Goal: Task Accomplishment & Management: Use online tool/utility

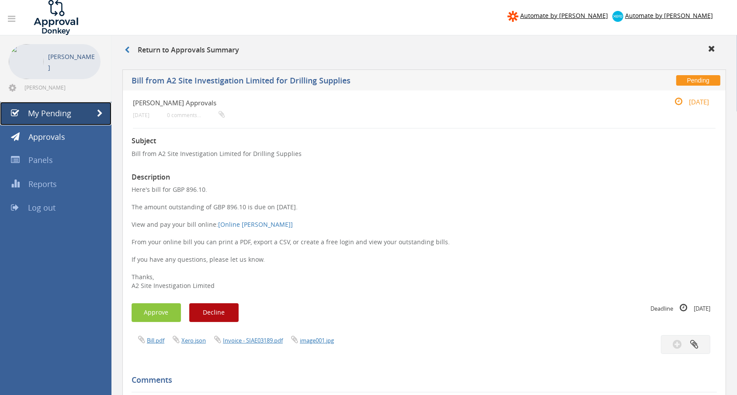
click at [70, 108] on span "My Pending" at bounding box center [49, 113] width 43 height 10
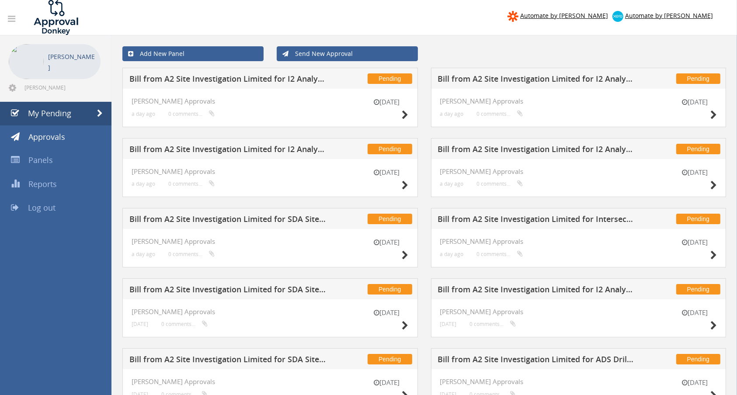
click at [550, 221] on h5 "Bill from A2 Site Investigation Limited for Intersect Surveys" at bounding box center [536, 220] width 197 height 11
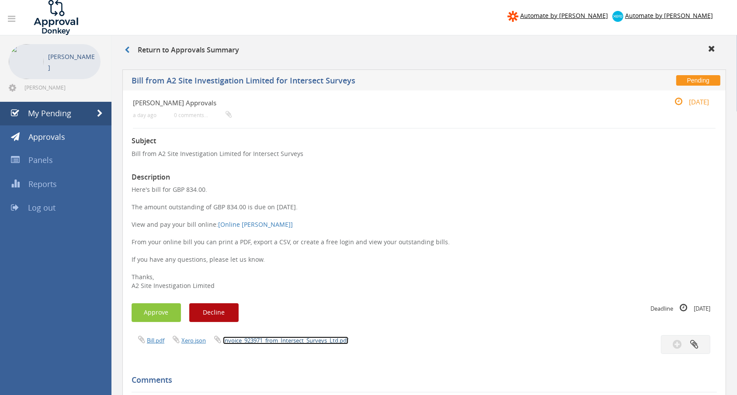
click at [292, 339] on link "Invoice_923971_from_Intersect_Surveys_Ltd.pdf" at bounding box center [285, 341] width 125 height 8
click at [148, 313] on button "Approve" at bounding box center [156, 312] width 49 height 19
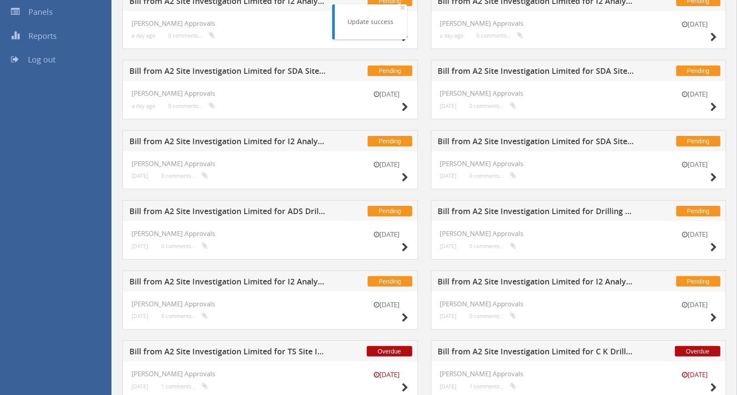
scroll to position [175, 0]
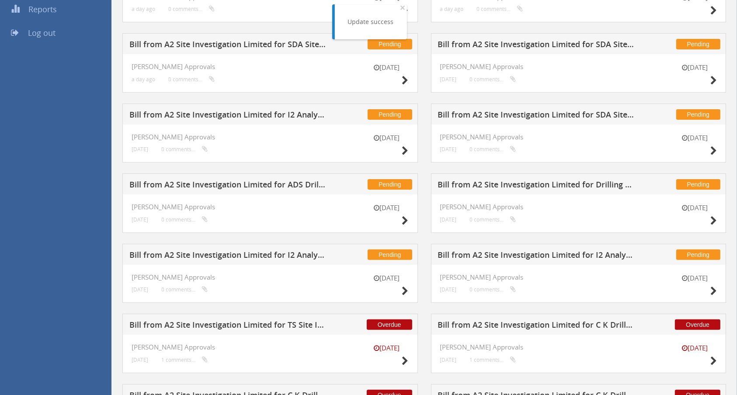
click at [489, 184] on h5 "Bill from A2 Site Investigation Limited for Drilling Supplies" at bounding box center [536, 186] width 197 height 11
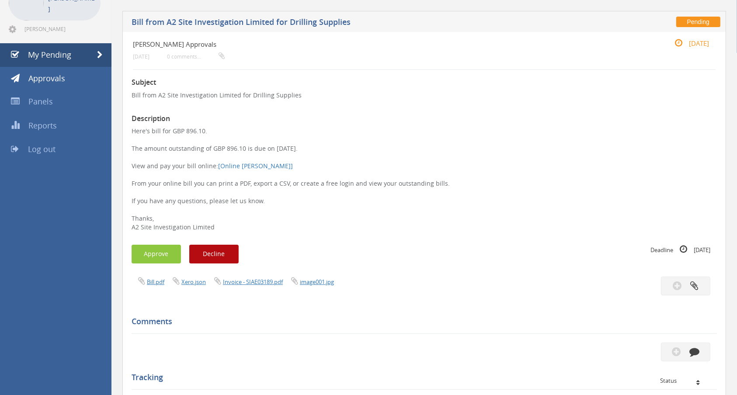
scroll to position [58, 0]
click at [271, 282] on link "Invoice - SIAE03189.pdf" at bounding box center [253, 282] width 60 height 8
click at [148, 256] on button "Approve" at bounding box center [156, 254] width 49 height 19
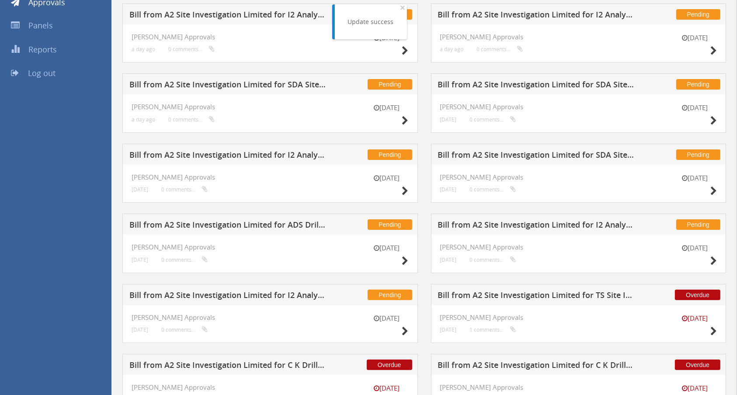
scroll to position [116, 0]
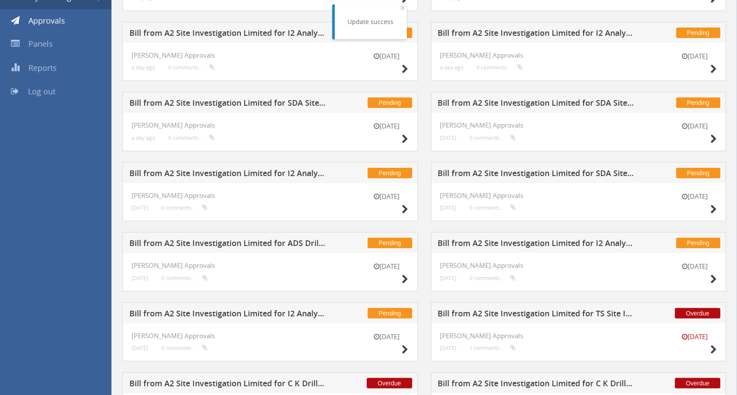
click at [290, 247] on h5 "Bill from A2 Site Investigation Limited for ADS Drilling" at bounding box center [227, 244] width 197 height 11
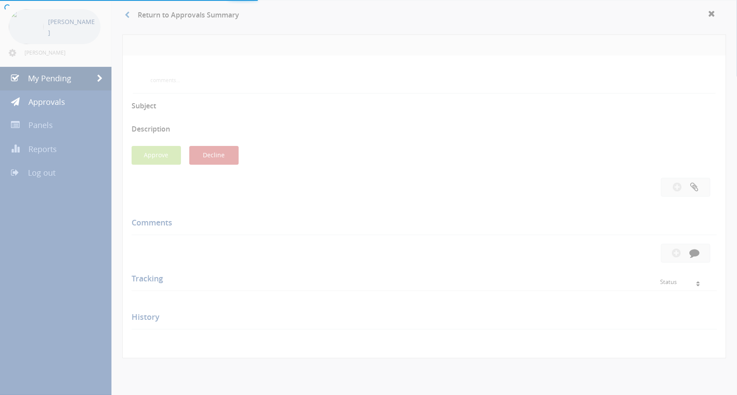
scroll to position [116, 0]
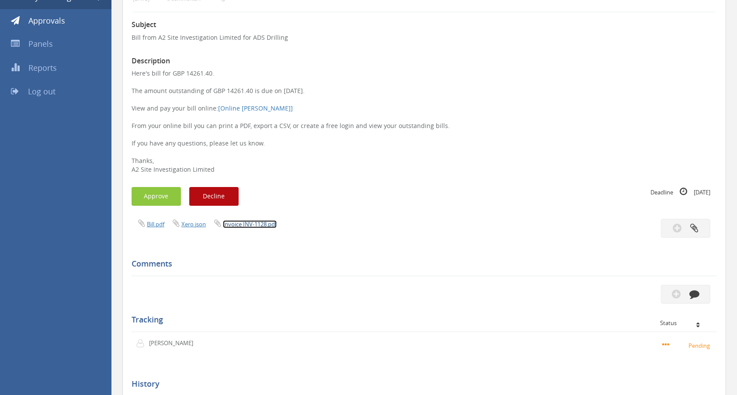
click at [260, 222] on link "Invoice INV-1128.pdf" at bounding box center [250, 224] width 54 height 8
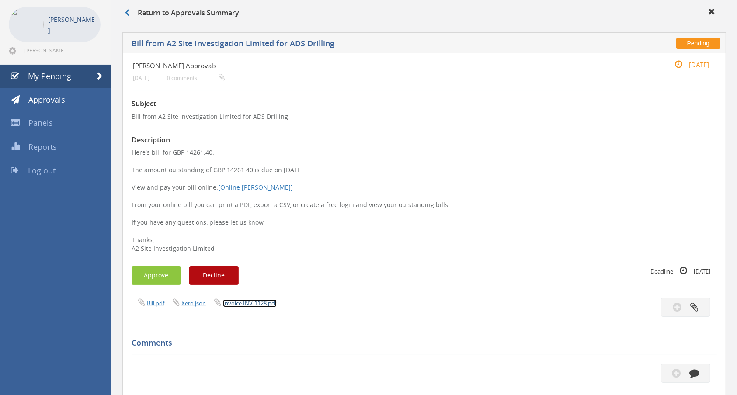
scroll to position [0, 0]
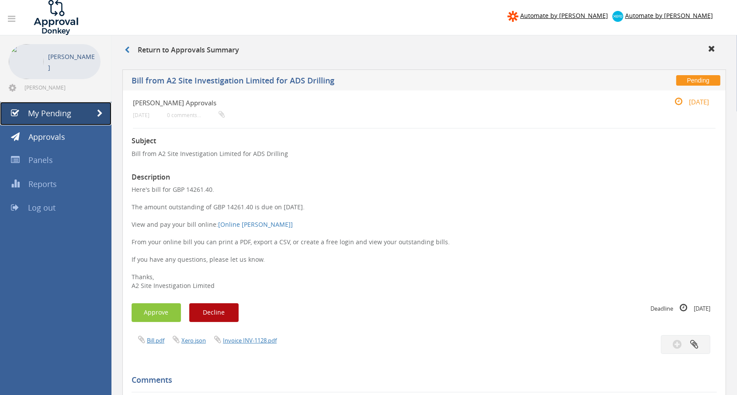
click at [67, 110] on span "My Pending" at bounding box center [49, 113] width 43 height 10
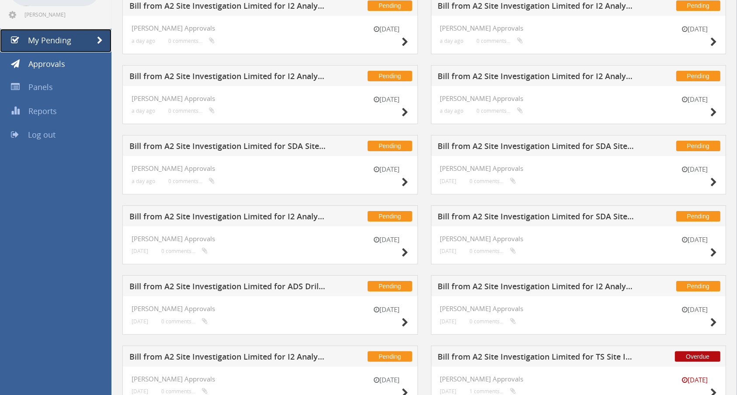
scroll to position [58, 0]
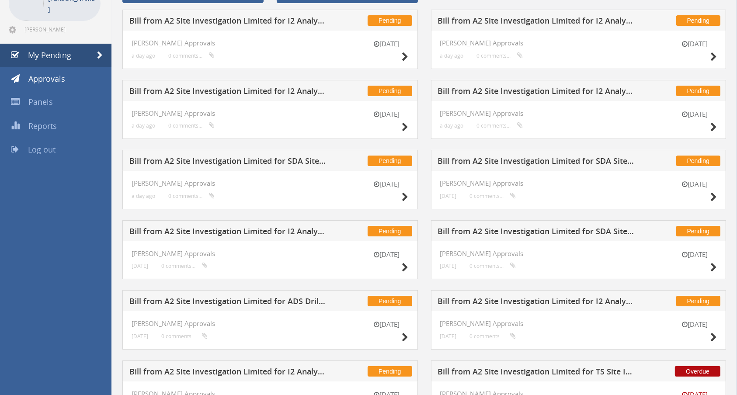
click at [290, 157] on h5 "Bill from A2 Site Investigation Limited for SDA Site Investigation Limited" at bounding box center [227, 162] width 197 height 11
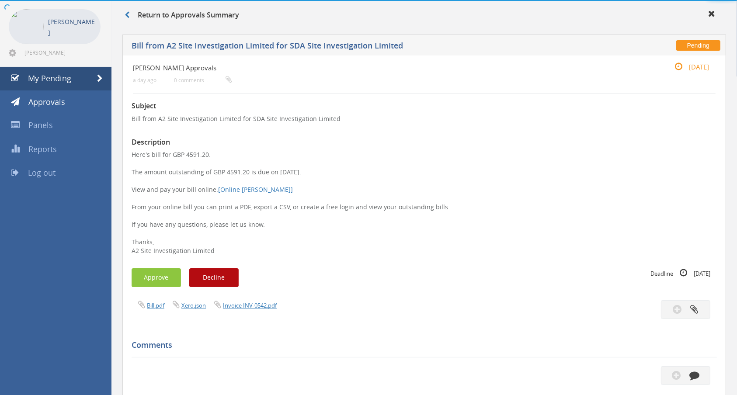
scroll to position [58, 0]
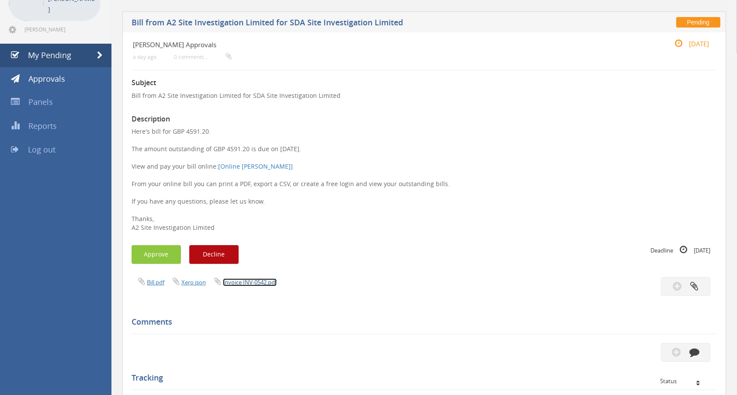
click at [254, 282] on link "Invoice INV-0542.pdf" at bounding box center [250, 282] width 54 height 8
click at [73, 57] on link "My Pending" at bounding box center [55, 56] width 111 height 24
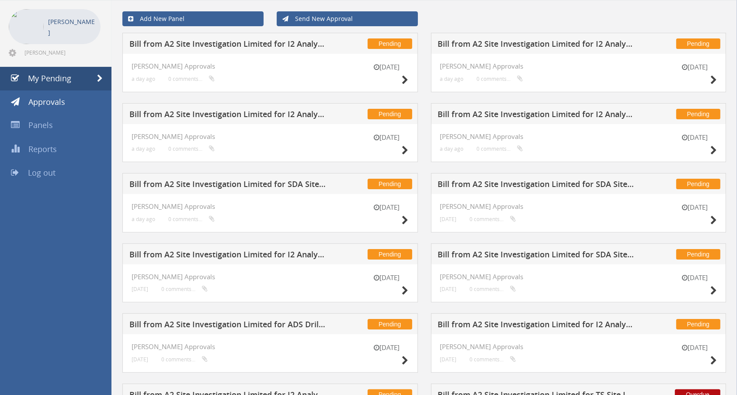
click at [298, 185] on h5 "Bill from A2 Site Investigation Limited for SDA Site Investigation Limited" at bounding box center [227, 185] width 197 height 11
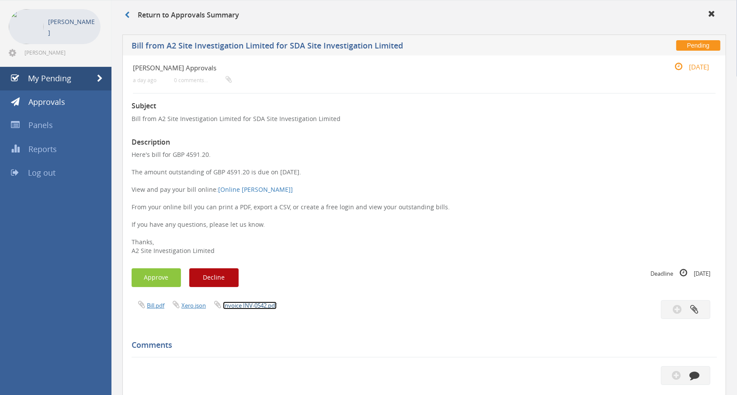
click at [263, 308] on link "Invoice INV-0542.pdf" at bounding box center [250, 306] width 54 height 8
click at [66, 74] on span "My Pending" at bounding box center [49, 78] width 43 height 10
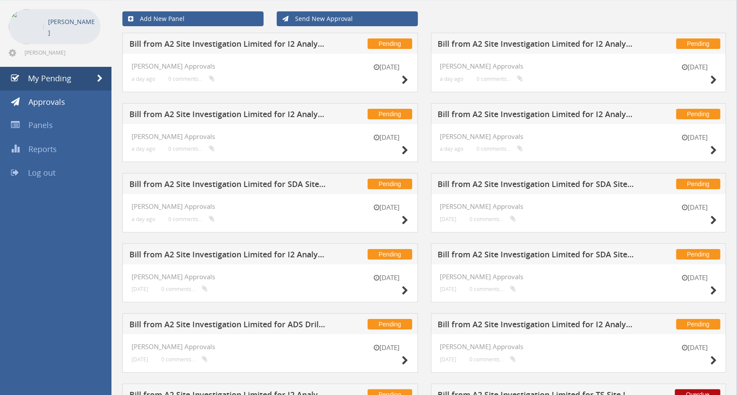
click at [556, 254] on h5 "Bill from A2 Site Investigation Limited for SDA Site Investigation Limited" at bounding box center [536, 256] width 197 height 11
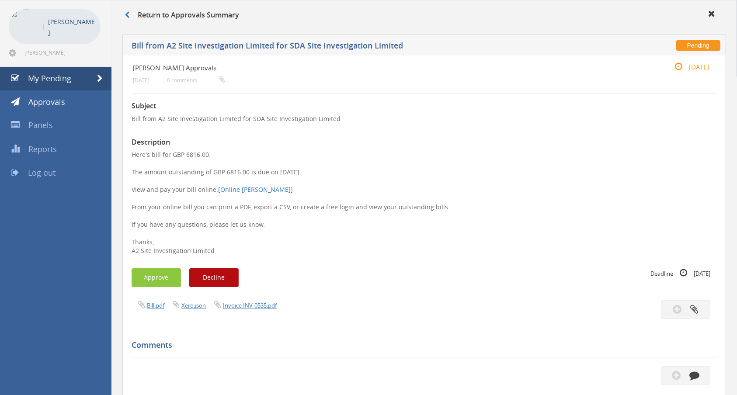
click at [245, 301] on span "Invoice INV-0535.pdf" at bounding box center [242, 305] width 69 height 8
click at [245, 302] on link "Invoice INV-0535.pdf" at bounding box center [250, 306] width 54 height 8
click at [49, 76] on span "My Pending" at bounding box center [49, 78] width 43 height 10
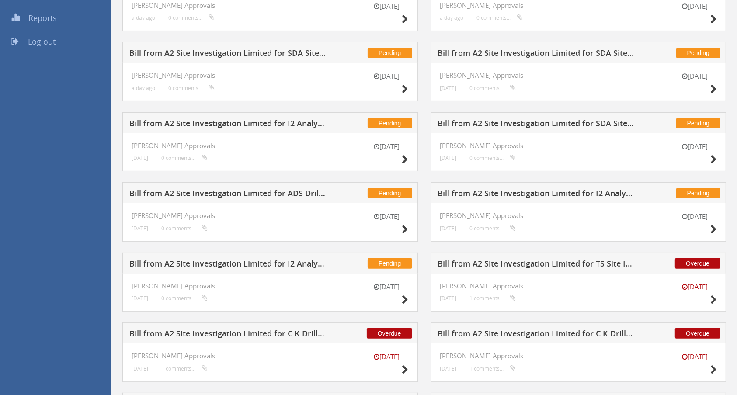
scroll to position [58, 0]
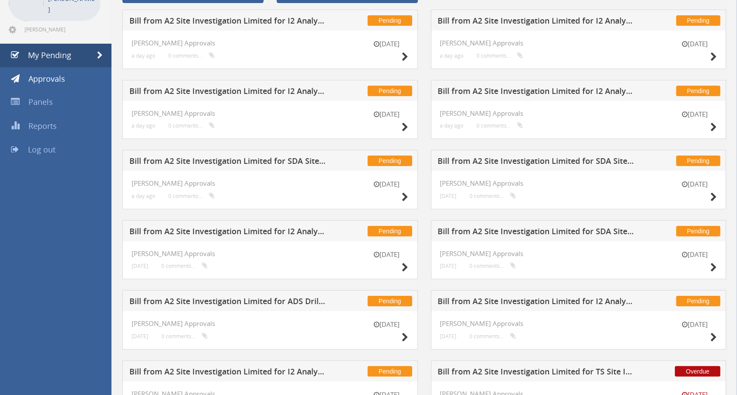
click at [592, 229] on h5 "Bill from A2 Site Investigation Limited for SDA Site Investigation Limited" at bounding box center [536, 232] width 197 height 11
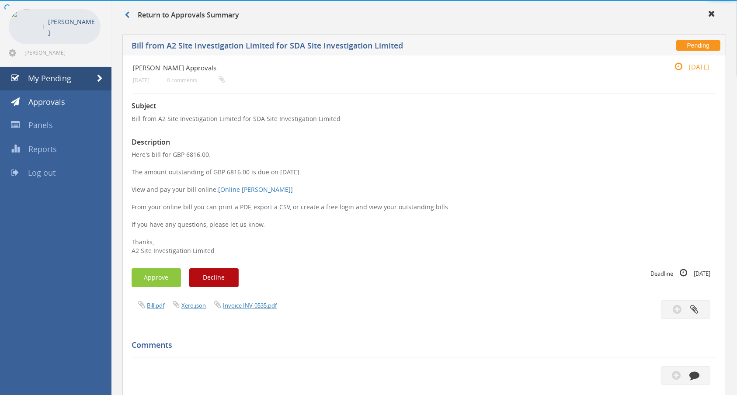
scroll to position [58, 0]
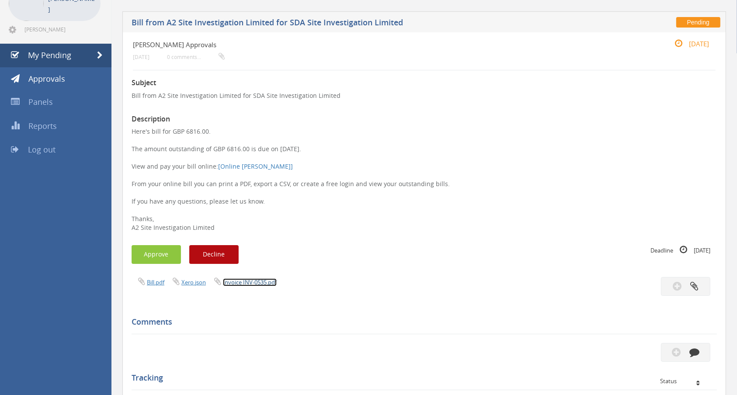
click at [248, 282] on link "Invoice INV-0535.pdf" at bounding box center [250, 282] width 54 height 8
click at [52, 56] on span "My Pending" at bounding box center [49, 55] width 43 height 10
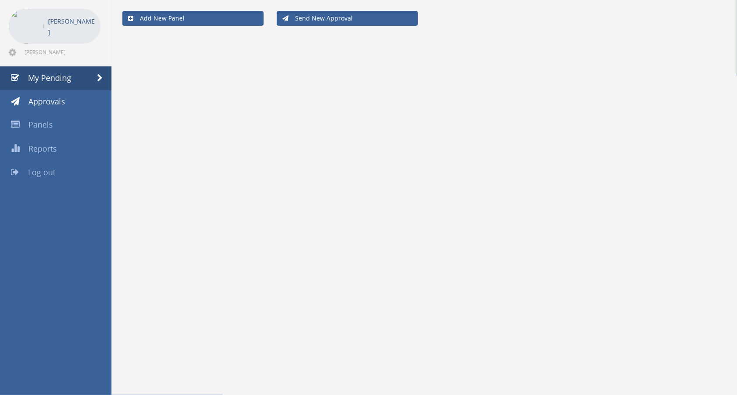
scroll to position [35, 0]
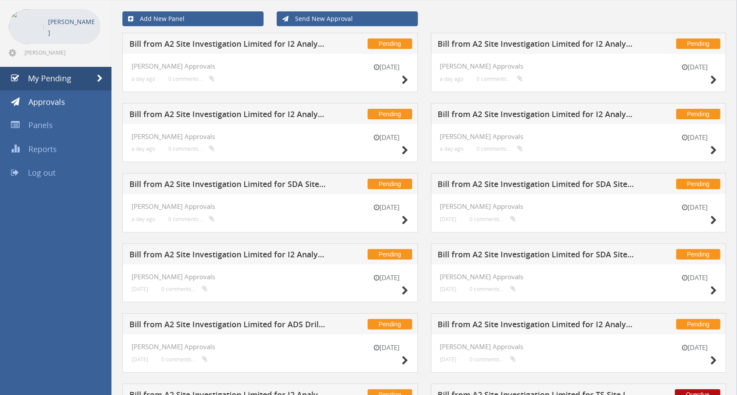
click at [543, 189] on h5 "Bill from A2 Site Investigation Limited for SDA Site Investigation Limited" at bounding box center [536, 185] width 197 height 11
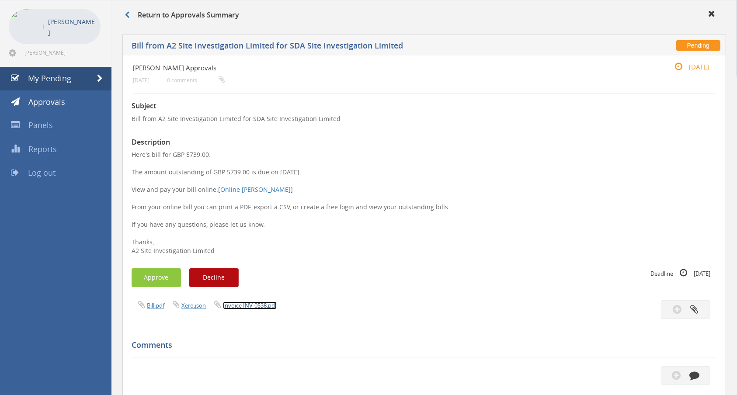
click at [260, 306] on link "Invoice INV-0538.pdf" at bounding box center [250, 306] width 54 height 8
click at [161, 281] on button "Approve" at bounding box center [156, 277] width 49 height 19
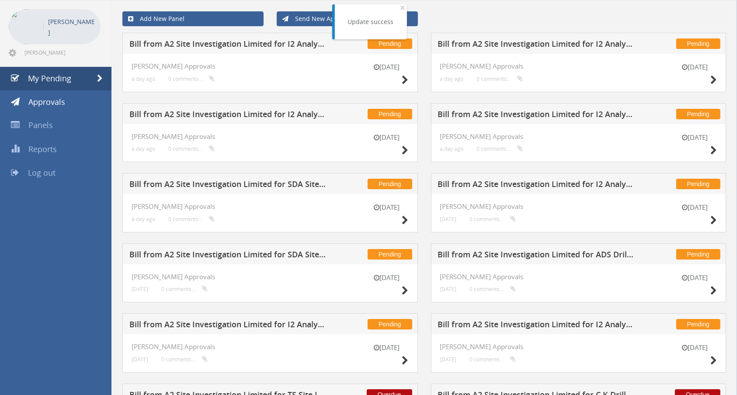
click at [289, 184] on h5 "Bill from A2 Site Investigation Limited for SDA Site Investigation Limited" at bounding box center [227, 185] width 197 height 11
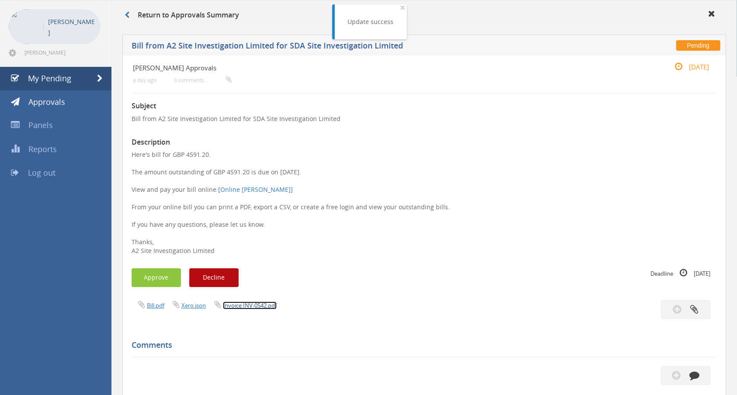
click at [253, 306] on link "Invoice INV-0542.pdf" at bounding box center [250, 306] width 54 height 8
click at [154, 278] on button "Approve" at bounding box center [156, 277] width 49 height 19
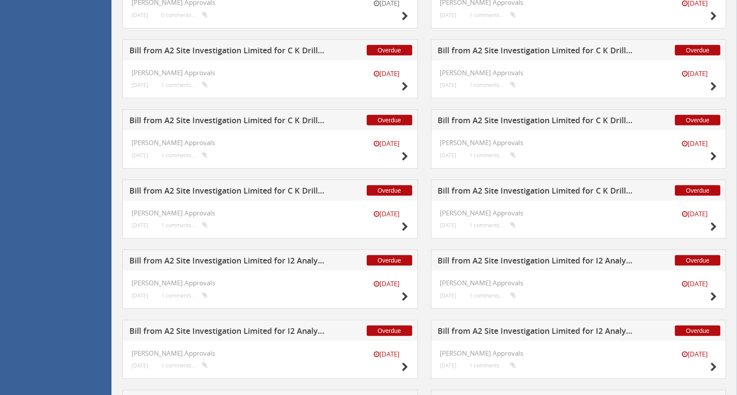
scroll to position [233, 0]
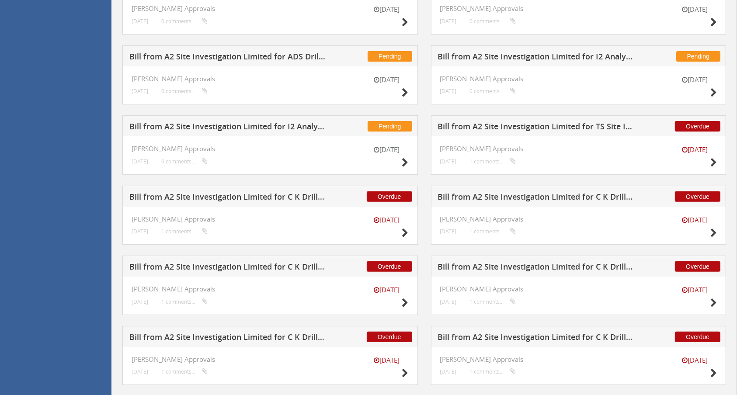
click at [245, 126] on h5 "Bill from A2 Site Investigation Limited for I2 Analytical Ltd" at bounding box center [227, 127] width 197 height 11
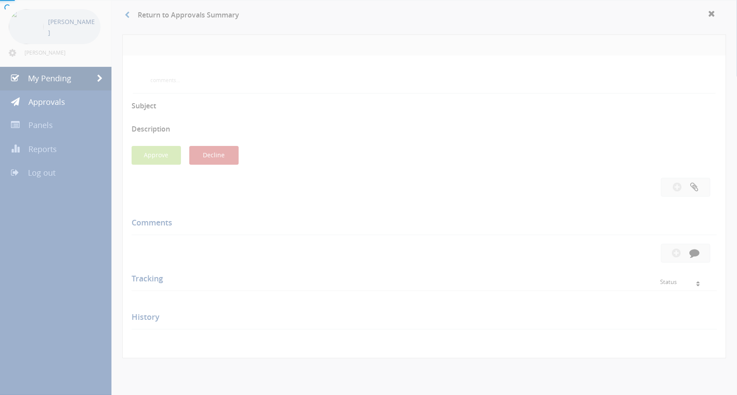
scroll to position [233, 0]
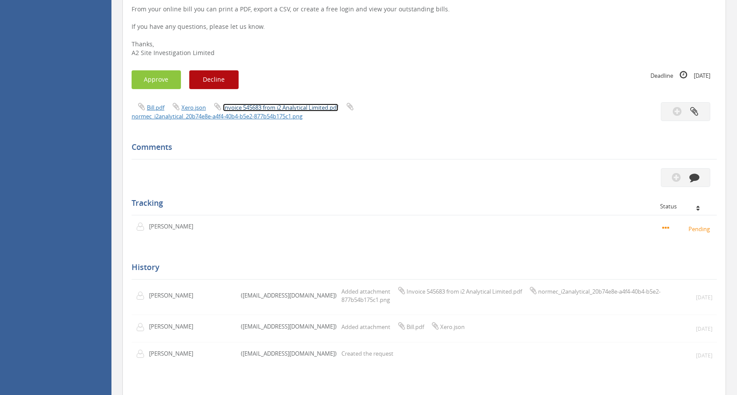
click at [289, 107] on link "Invoice 545683 from i2 Analytical Limited.pdf" at bounding box center [280, 108] width 115 height 8
